Goal: Navigation & Orientation: Find specific page/section

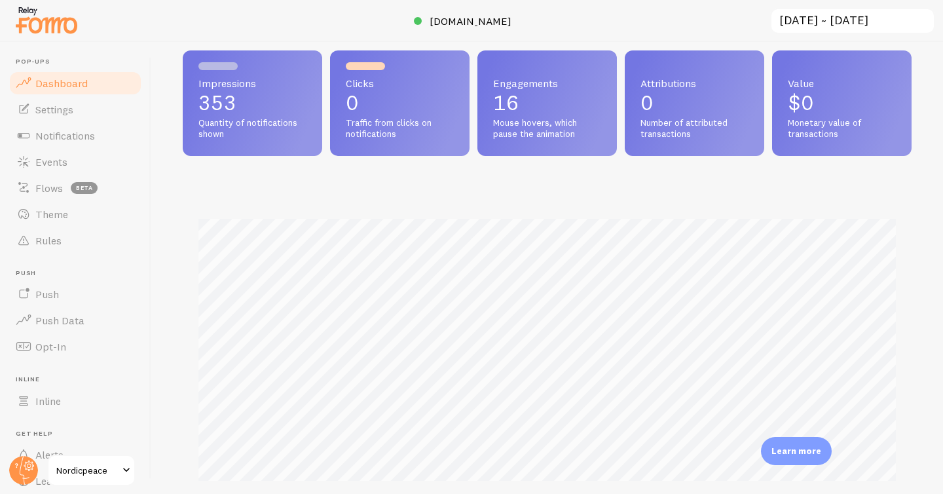
scroll to position [151, 0]
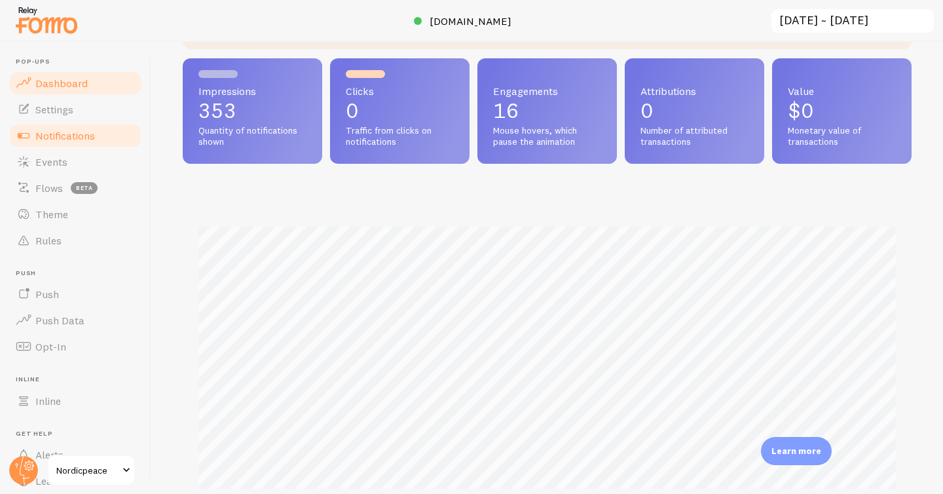
click at [64, 142] on span "Notifications" at bounding box center [65, 135] width 60 height 13
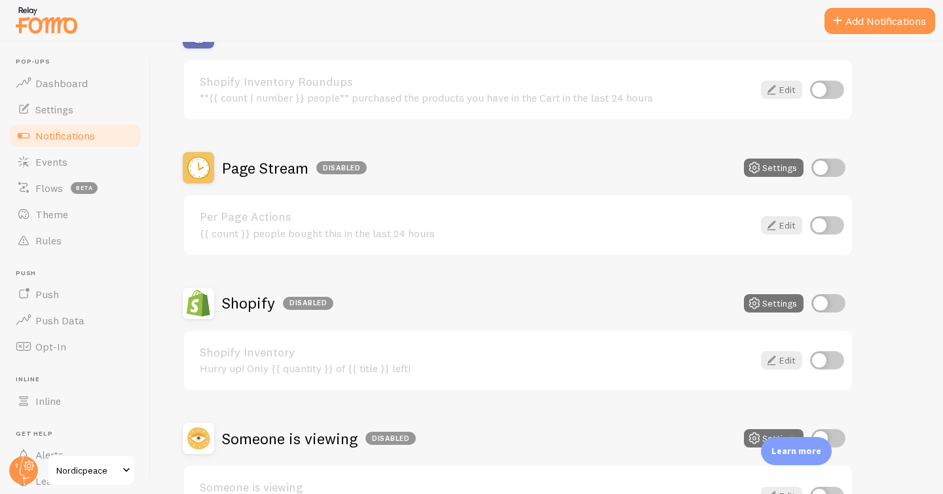
scroll to position [590, 0]
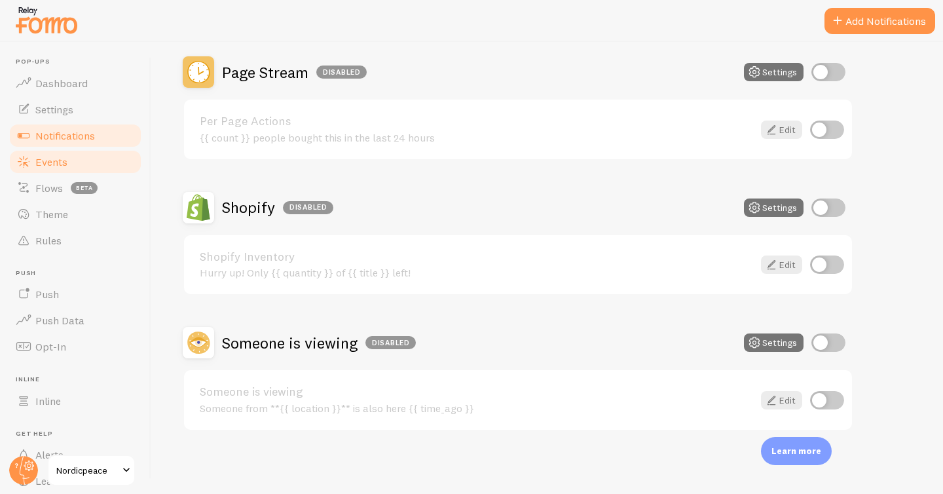
click at [47, 161] on span "Events" at bounding box center [51, 161] width 32 height 13
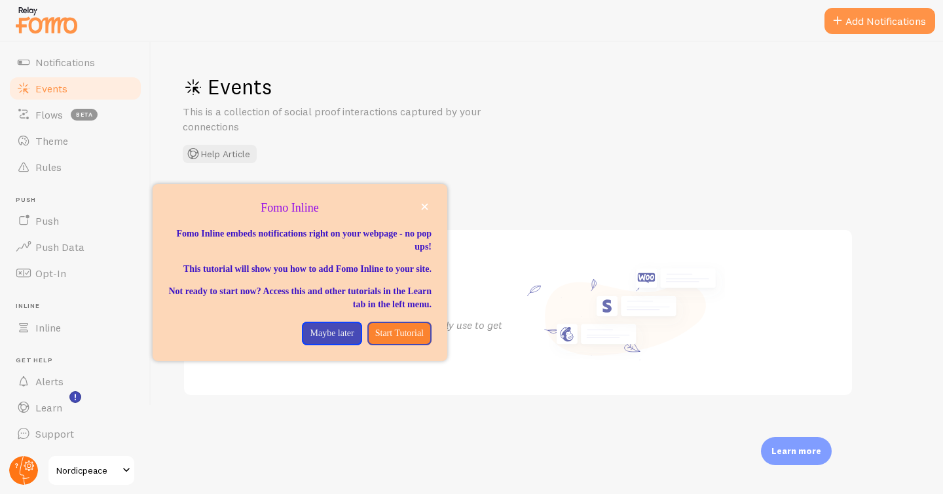
scroll to position [73, 0]
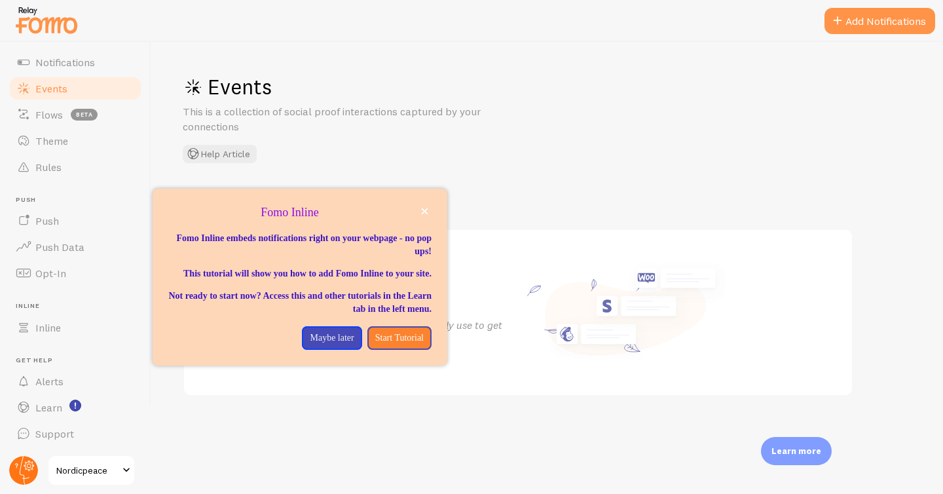
click at [16, 468] on circle at bounding box center [23, 470] width 29 height 29
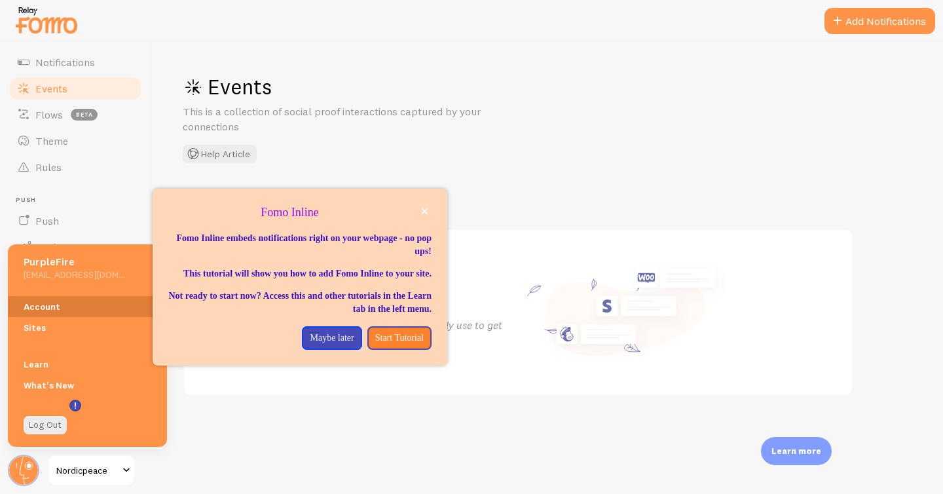
click at [41, 311] on link "Account" at bounding box center [87, 306] width 159 height 21
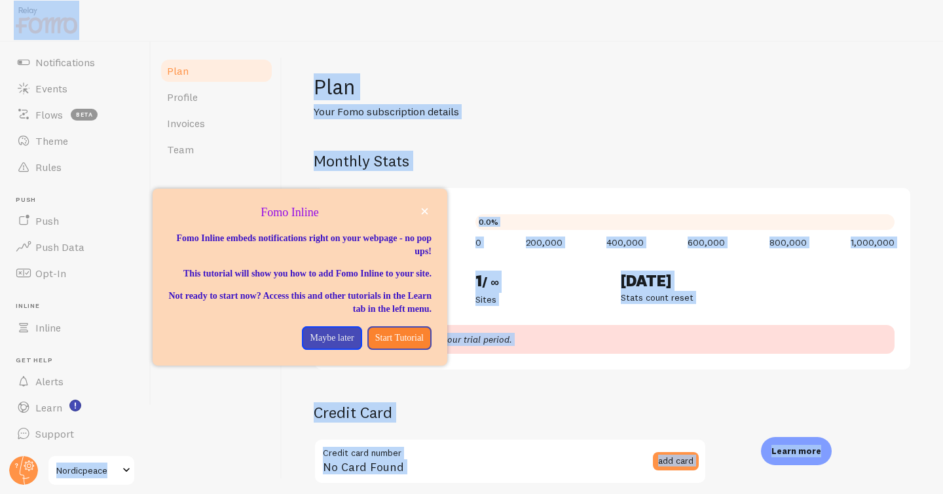
drag, startPoint x: 358, startPoint y: 204, endPoint x: 450, endPoint y: 16, distance: 208.9
click at [450, 16] on body "Pop-ups Dashboard Settings Notifications Events Flows beta Theme Rules [GEOGRAP…" at bounding box center [471, 247] width 943 height 494
click at [547, 194] on div "353 / 1m Notifications shown 0.0% 0 200,000 400,000 600,000 800,000 1,000,000 A…" at bounding box center [613, 279] width 598 height 184
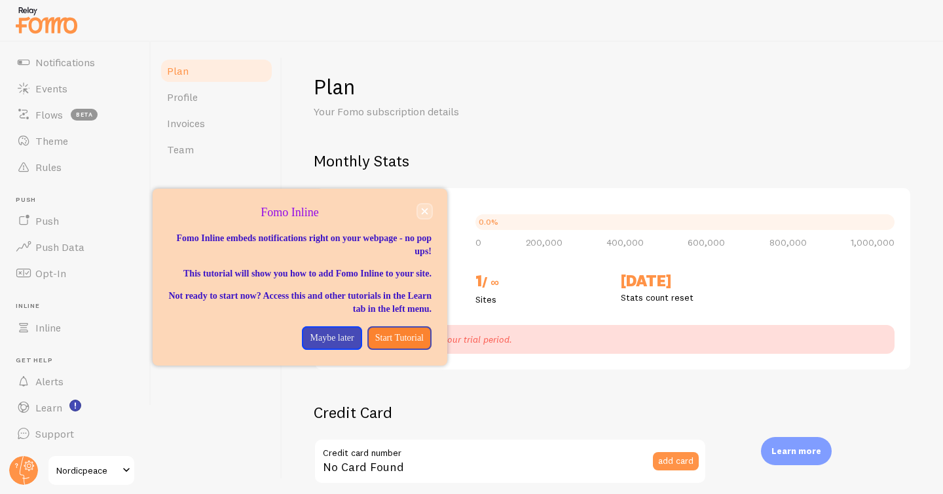
click at [428, 204] on button "close," at bounding box center [425, 211] width 14 height 14
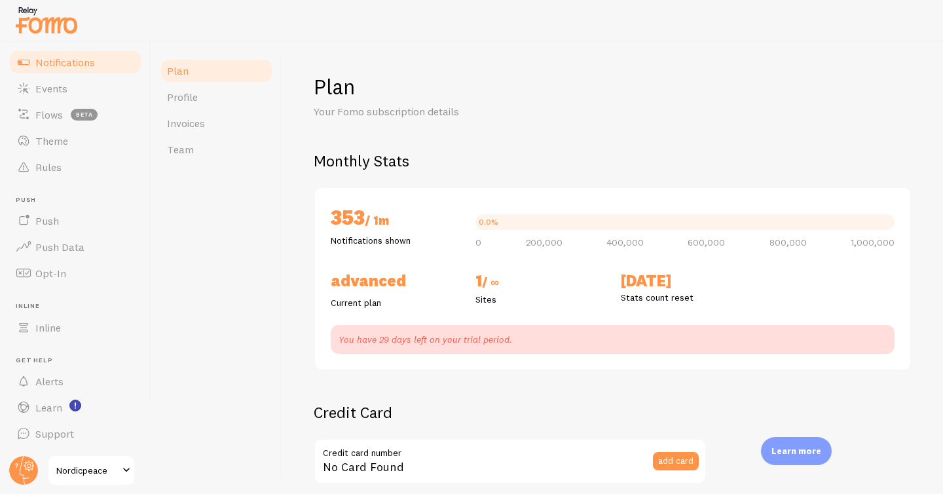
click at [56, 54] on link "Notifications" at bounding box center [75, 62] width 135 height 26
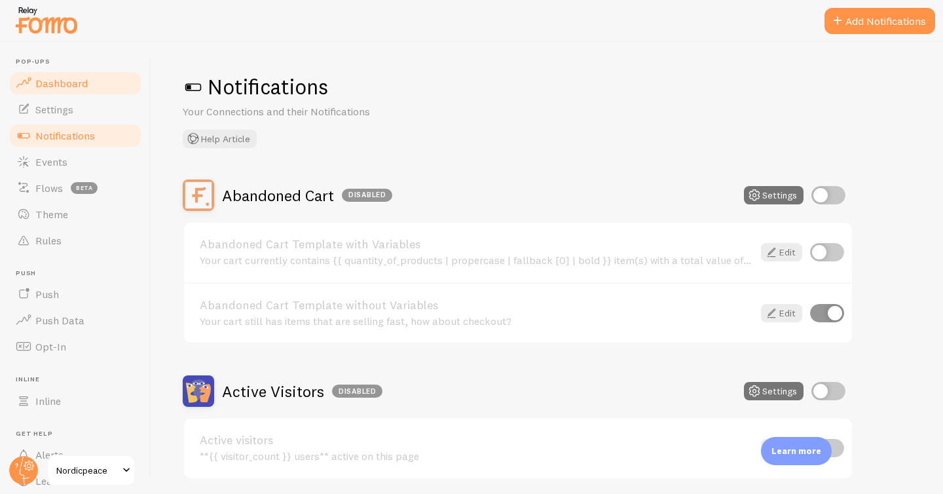
click at [66, 77] on span "Dashboard" at bounding box center [61, 83] width 52 height 13
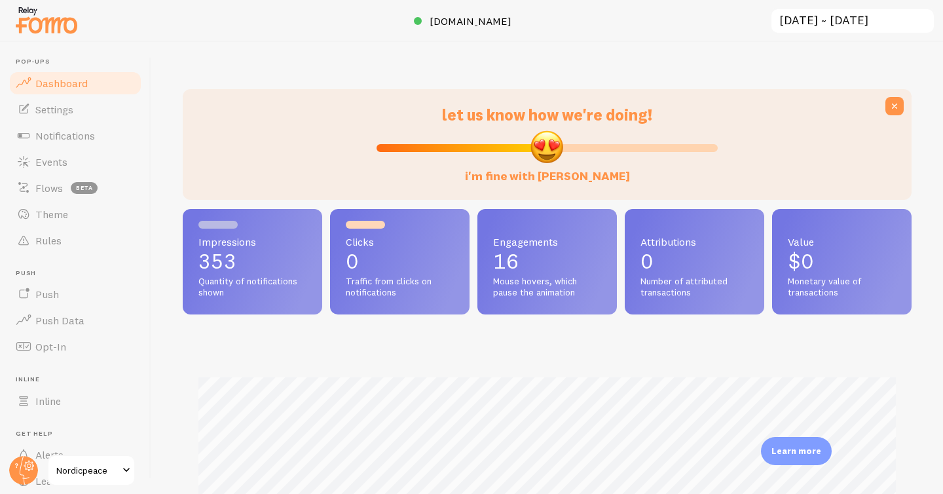
scroll to position [344, 729]
